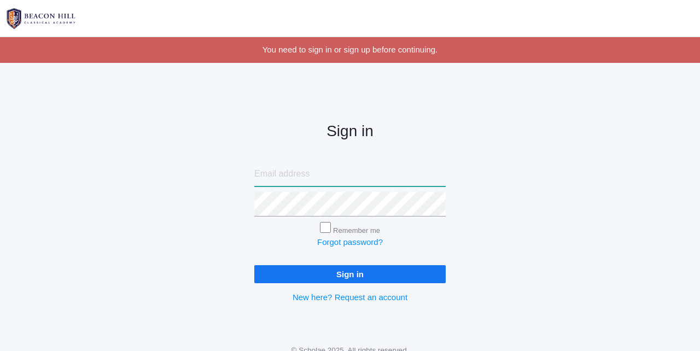
type input "courtney@beaconhillclassical.org"
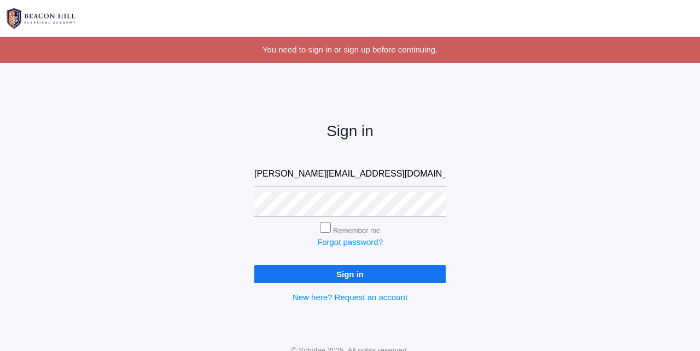
click at [333, 271] on input "Sign in" at bounding box center [349, 274] width 191 height 18
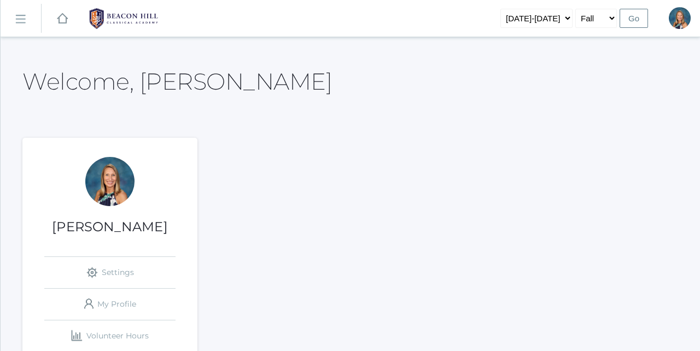
click at [22, 24] on rect at bounding box center [20, 19] width 18 height 18
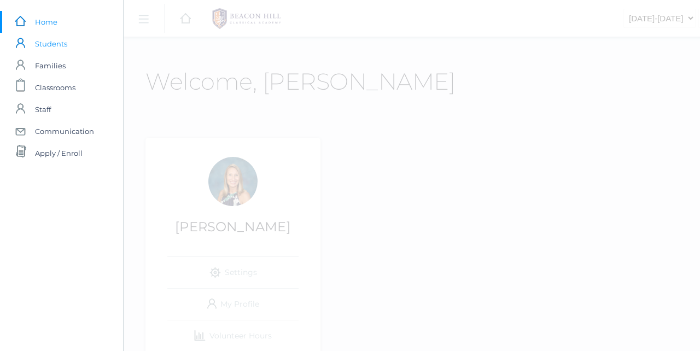
click at [52, 46] on span "Students" at bounding box center [51, 44] width 32 height 22
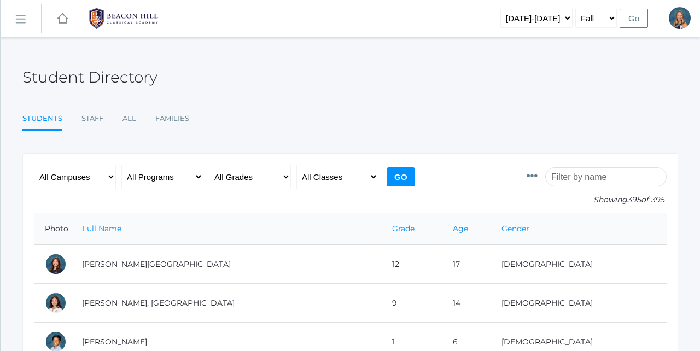
click at [569, 176] on input "search" at bounding box center [605, 176] width 121 height 19
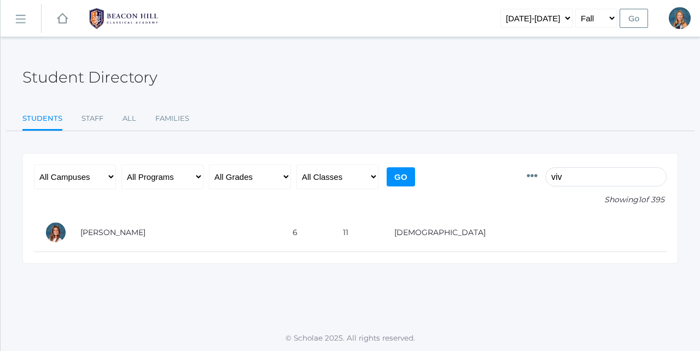
type input "viv"
click at [538, 18] on select "2019-2020 2020-2021 2021-2022 2022-2023 2023-2024 2024-2025 2025-2026" at bounding box center [537, 18] width 72 height 19
click at [22, 25] on link "icons/ui/navigation/hamburger Created with Sketch." at bounding box center [21, 19] width 40 height 30
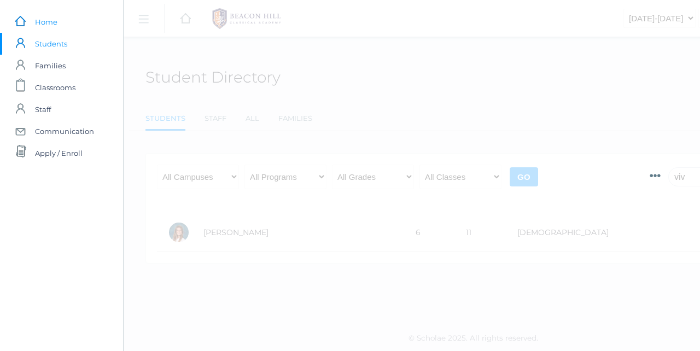
click at [48, 23] on span "Home" at bounding box center [46, 22] width 22 height 22
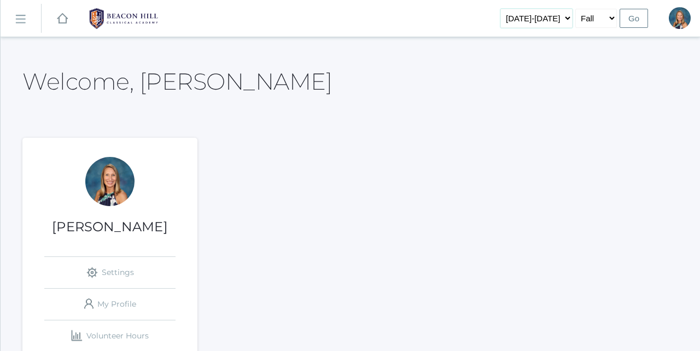
select select "[DATE]-[DATE]"
click at [639, 15] on input "Go" at bounding box center [634, 18] width 28 height 19
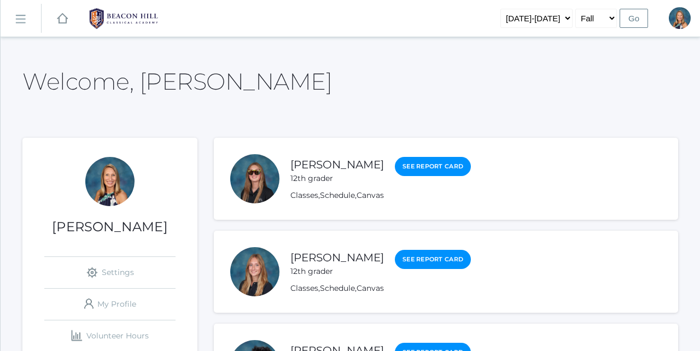
click at [19, 16] on rect at bounding box center [20, 19] width 18 height 18
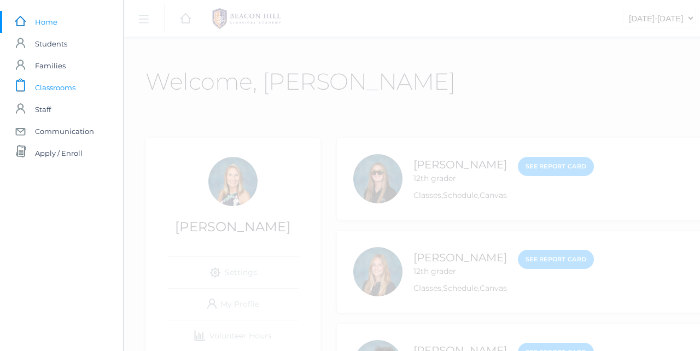
click at [57, 89] on span "Classrooms" at bounding box center [55, 88] width 40 height 22
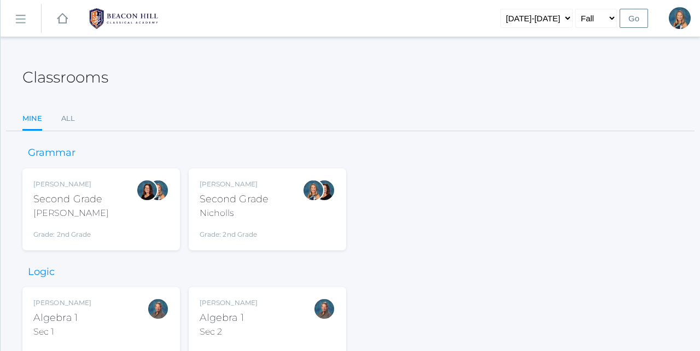
click at [233, 207] on div "Nicholls" at bounding box center [234, 213] width 69 height 13
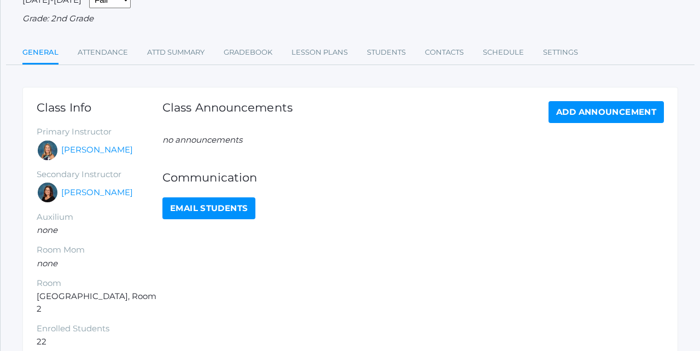
scroll to position [107, 0]
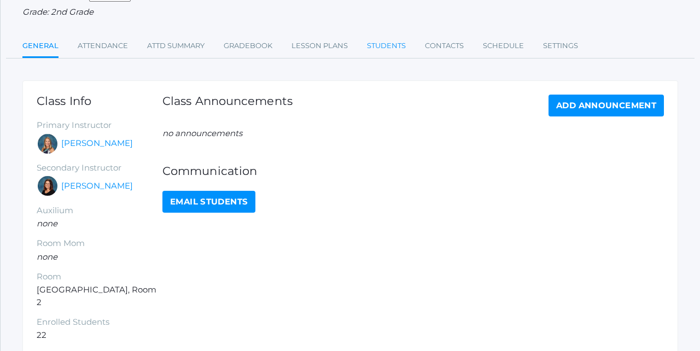
click at [383, 44] on link "Students" at bounding box center [386, 46] width 39 height 22
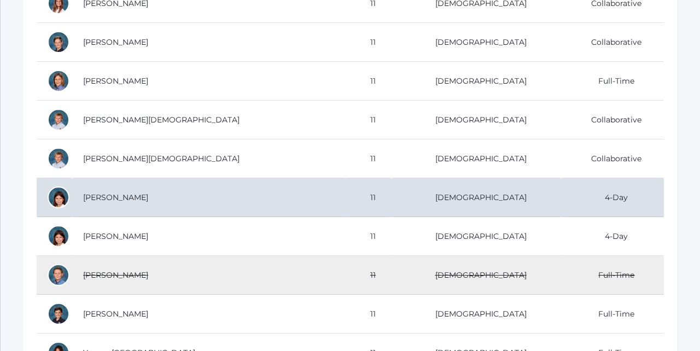
scroll to position [871, 0]
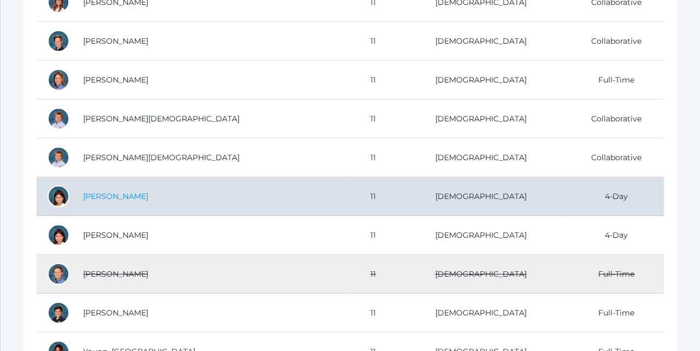
click at [102, 197] on link "Stephan, Kate" at bounding box center [115, 196] width 65 height 10
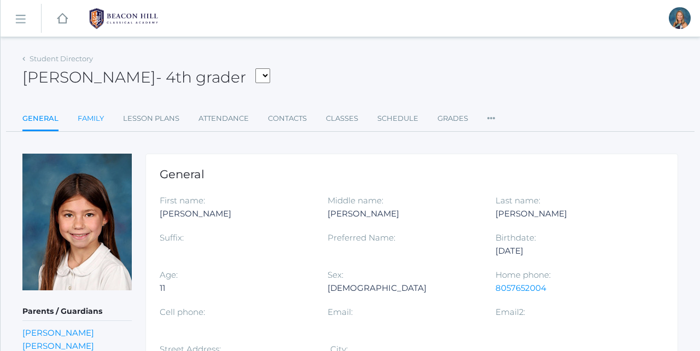
click at [88, 119] on link "Family" at bounding box center [91, 119] width 26 height 22
